Goal: Check status: Check status

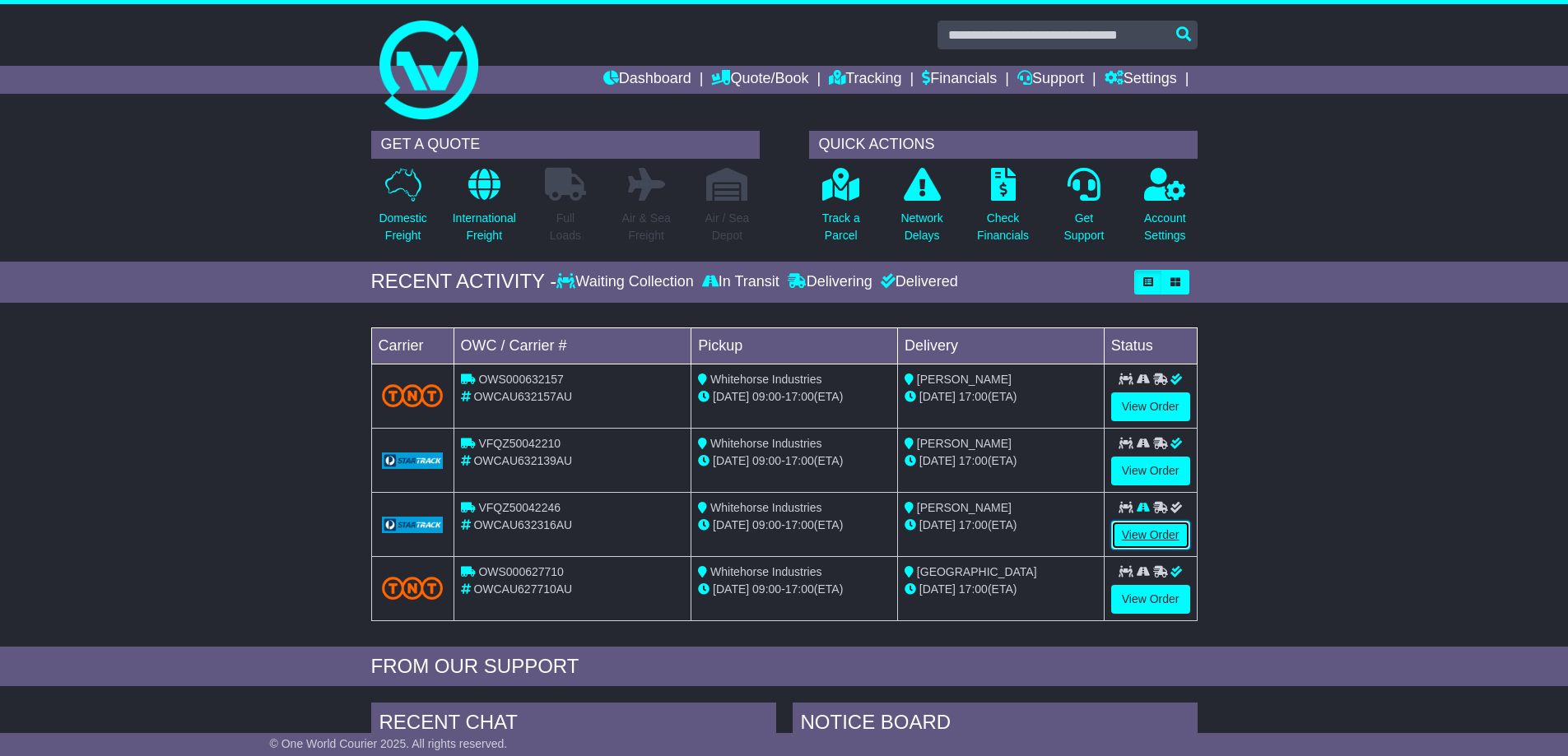
click at [1164, 534] on link "View Order" at bounding box center [1151, 535] width 79 height 29
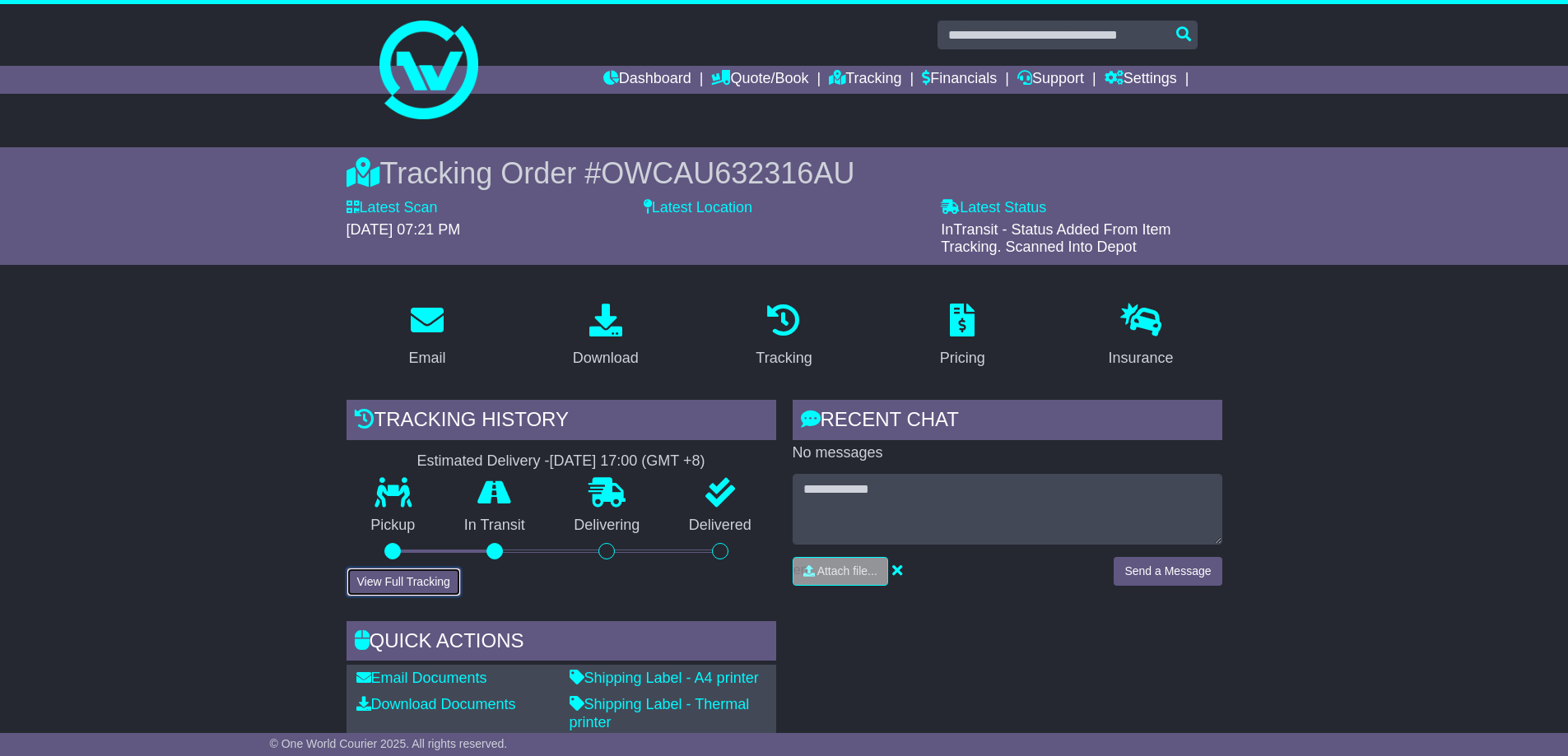
click at [398, 583] on button "View Full Tracking" at bounding box center [403, 581] width 114 height 29
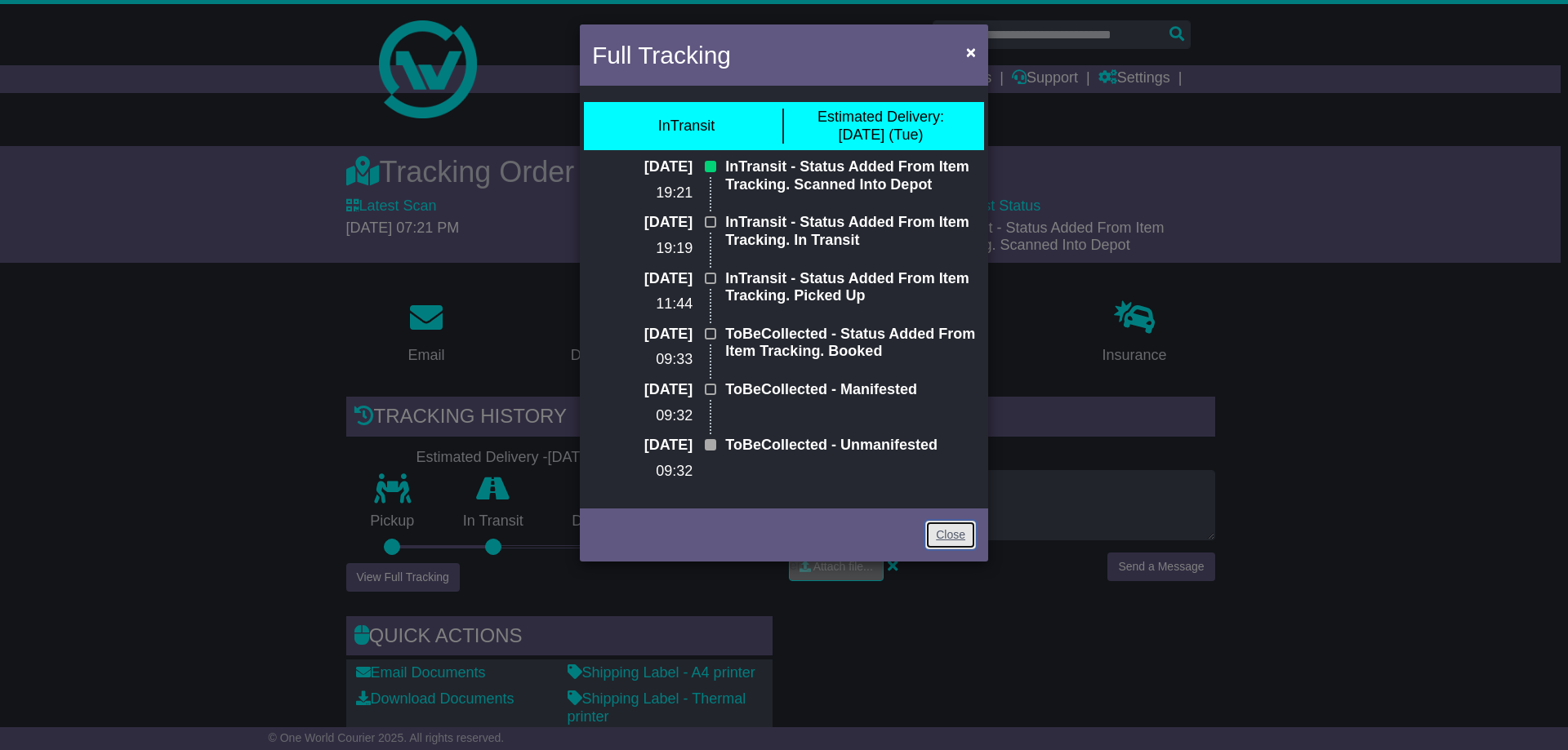
click at [946, 535] on link "Close" at bounding box center [950, 534] width 50 height 29
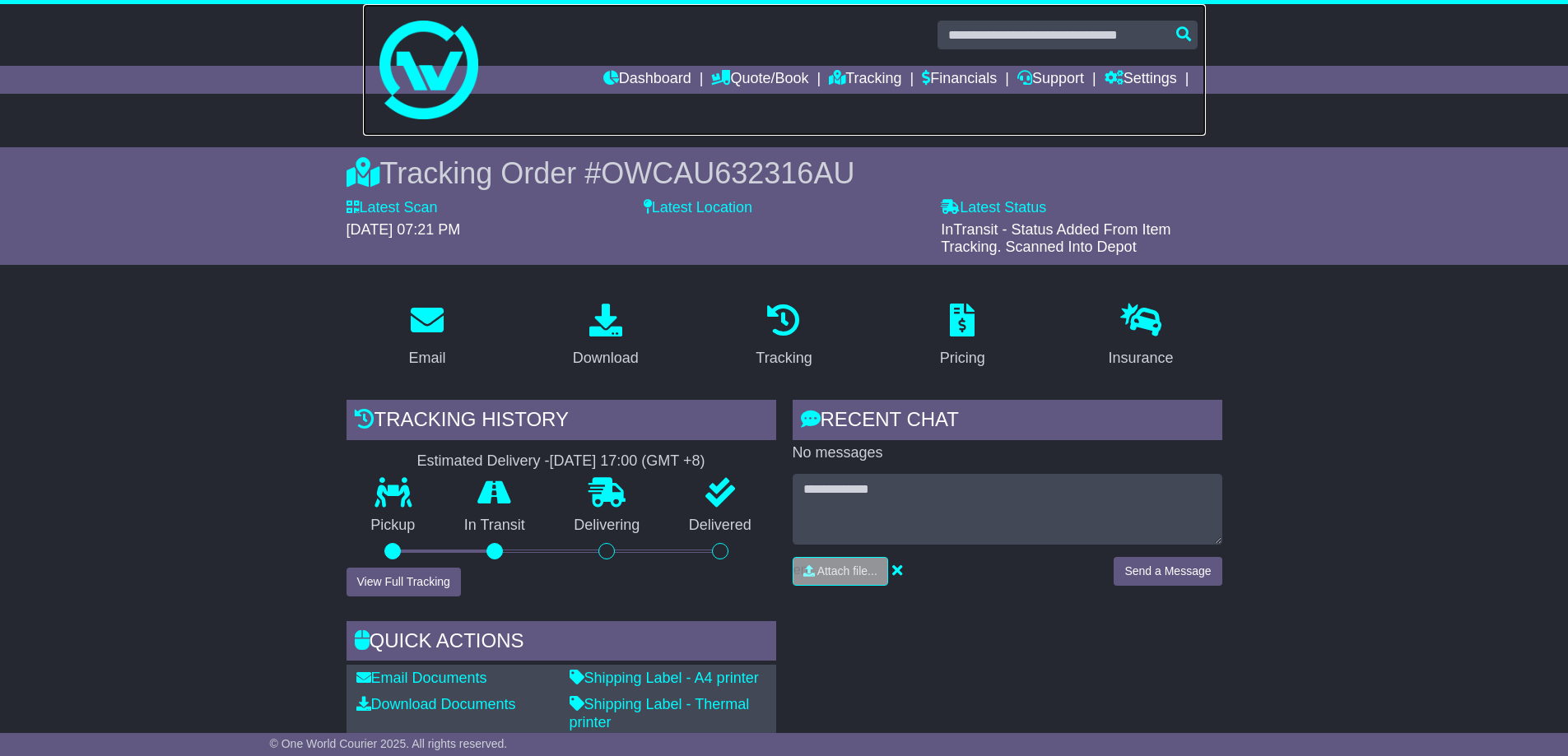
click at [424, 111] on img at bounding box center [429, 70] width 99 height 99
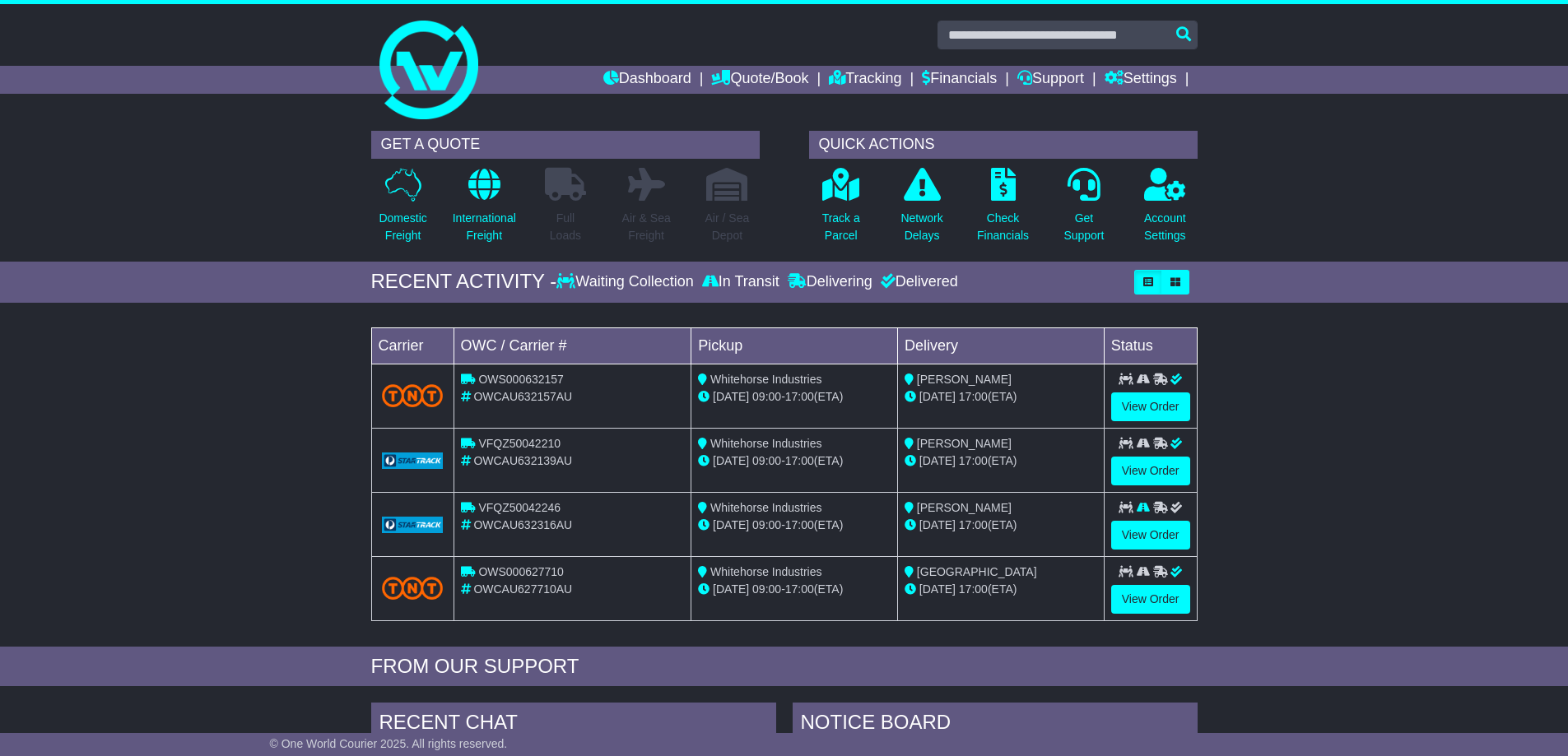
click at [234, 190] on div "GET A QUOTE Domestic Freight International Freight Full Loads Air & Sea Freight…" at bounding box center [784, 192] width 1568 height 139
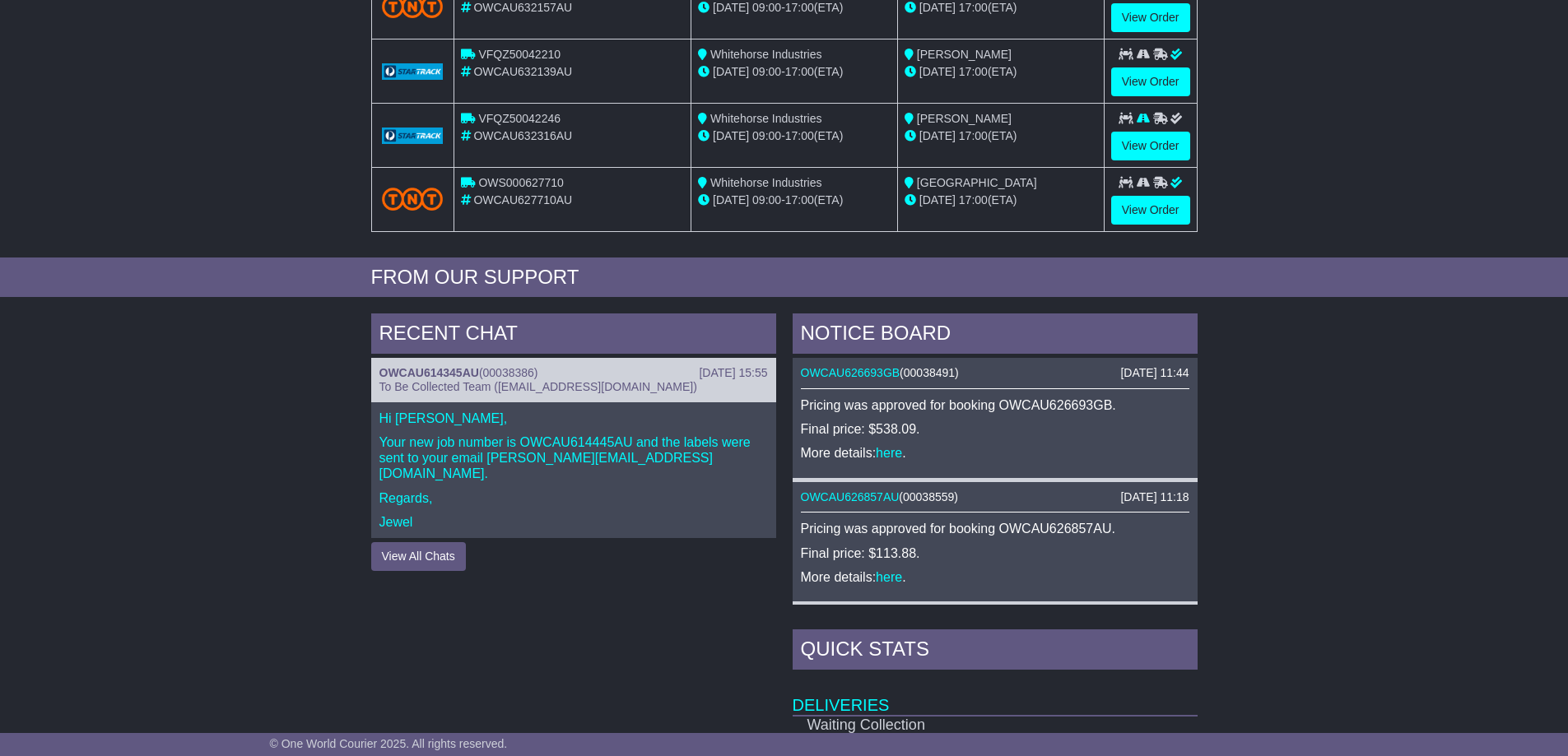
scroll to position [412, 0]
